Goal: Transaction & Acquisition: Download file/media

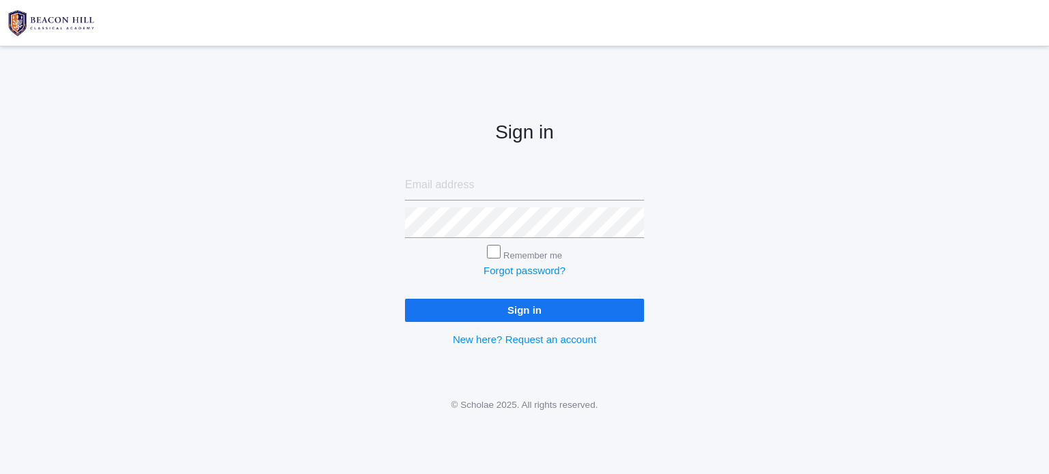
type input "[EMAIL_ADDRESS][DOMAIN_NAME]"
click at [518, 312] on input "Sign in" at bounding box center [524, 310] width 239 height 23
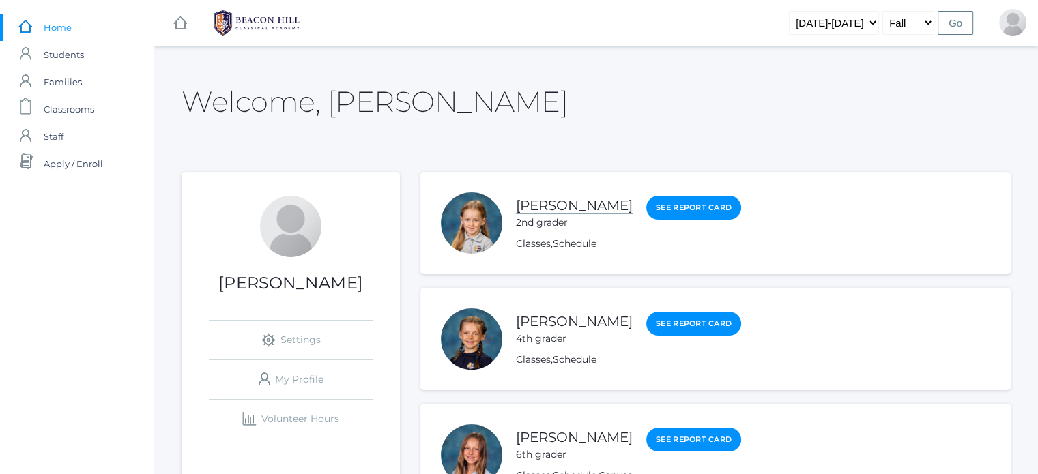
click at [579, 203] on link "Monique Little" at bounding box center [574, 205] width 117 height 17
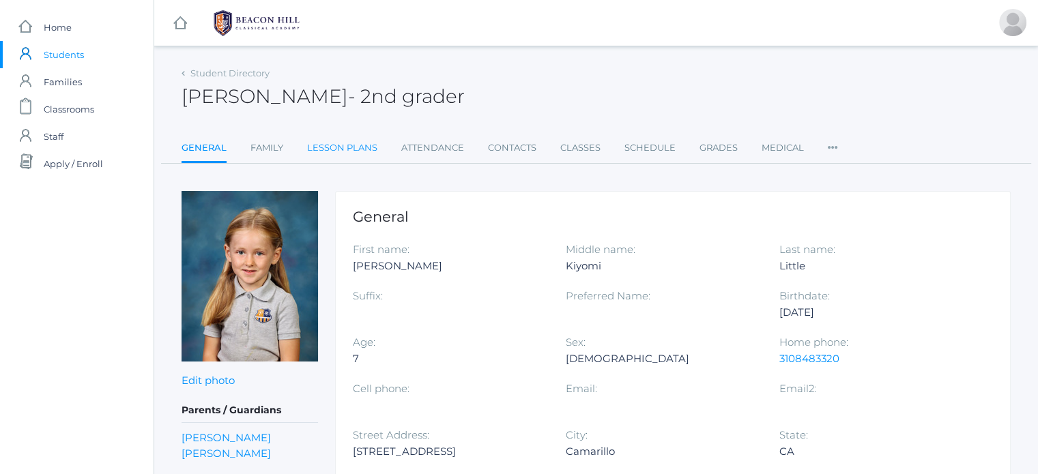
click at [352, 144] on link "Lesson Plans" at bounding box center [342, 147] width 70 height 27
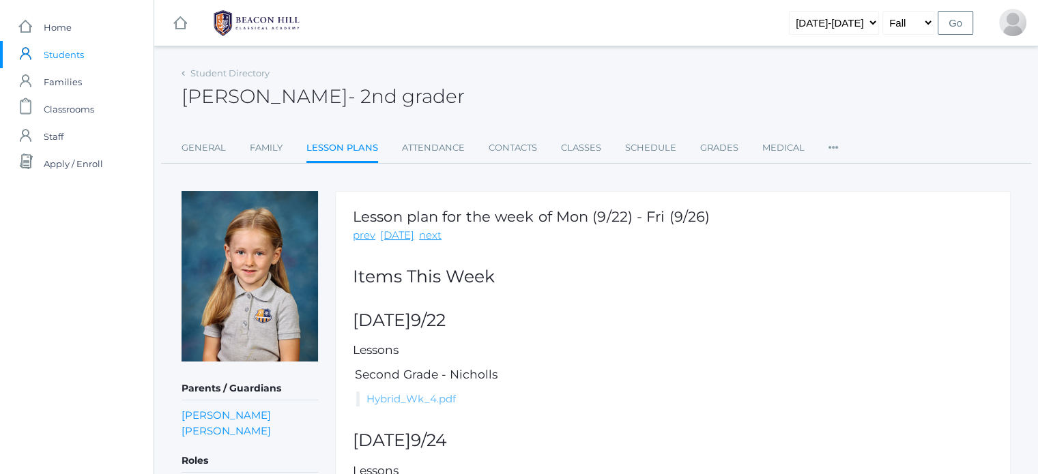
click at [434, 398] on link "Hybrid_Wk_4.pdf" at bounding box center [411, 399] width 89 height 13
click at [63, 22] on span "Home" at bounding box center [58, 27] width 28 height 27
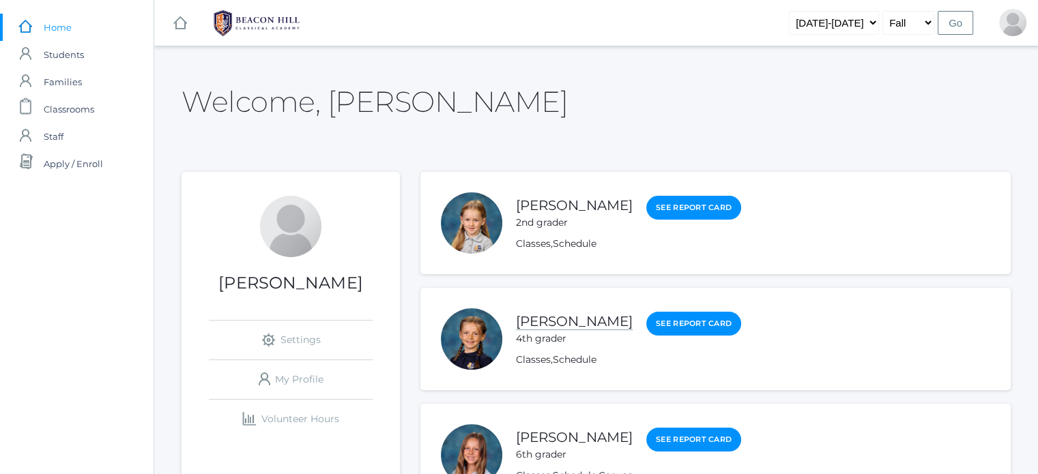
click at [580, 317] on link "Savannah Little" at bounding box center [574, 321] width 117 height 17
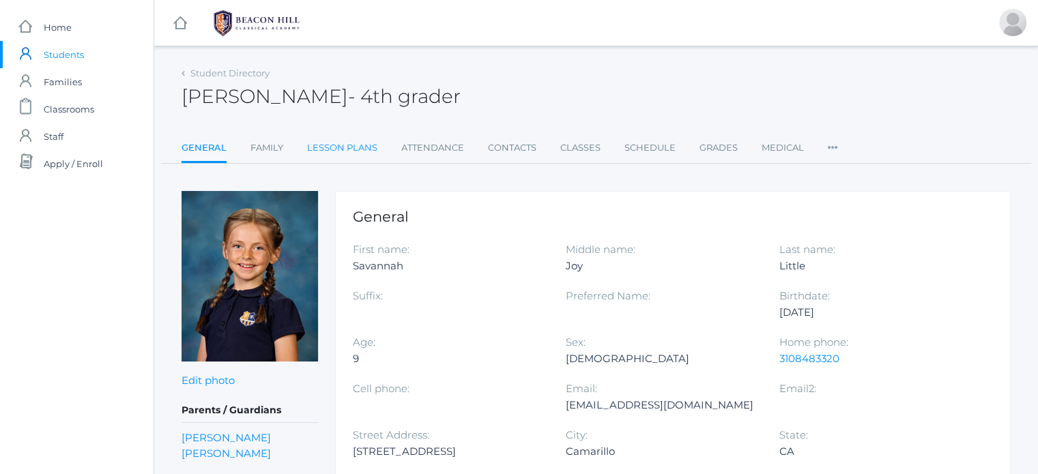
click at [326, 141] on link "Lesson Plans" at bounding box center [342, 147] width 70 height 27
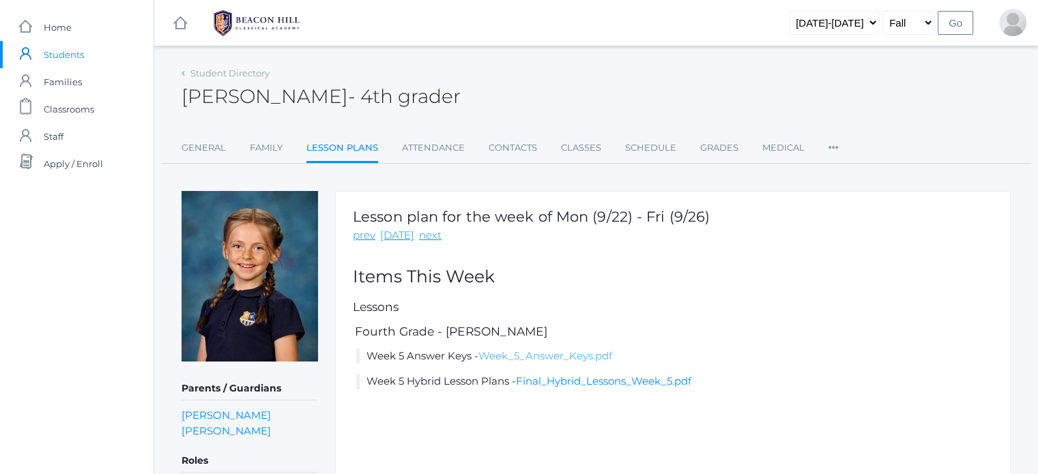
click at [569, 356] on link "Week_5_Answer_Keys.pdf" at bounding box center [546, 356] width 134 height 13
click at [614, 379] on link "Final_Hybrid_Lessons_Week_5.pdf" at bounding box center [603, 381] width 175 height 13
